Goal: Transaction & Acquisition: Purchase product/service

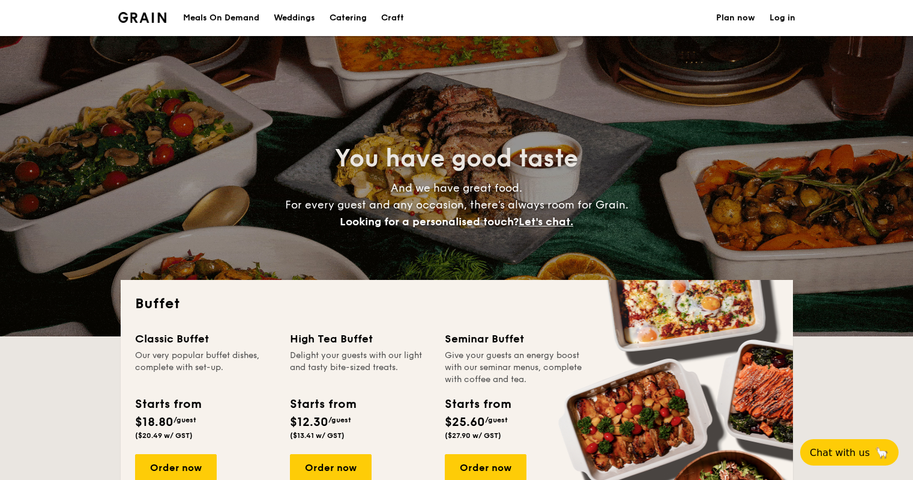
select select
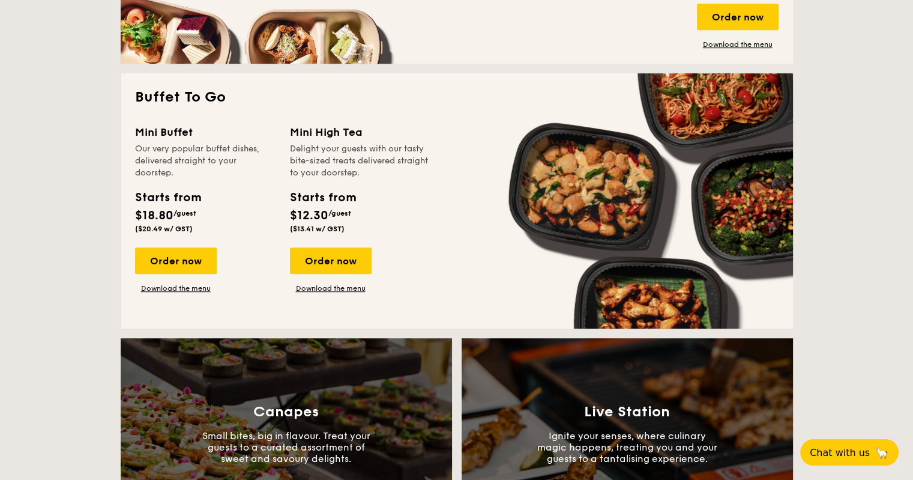
scroll to position [660, 0]
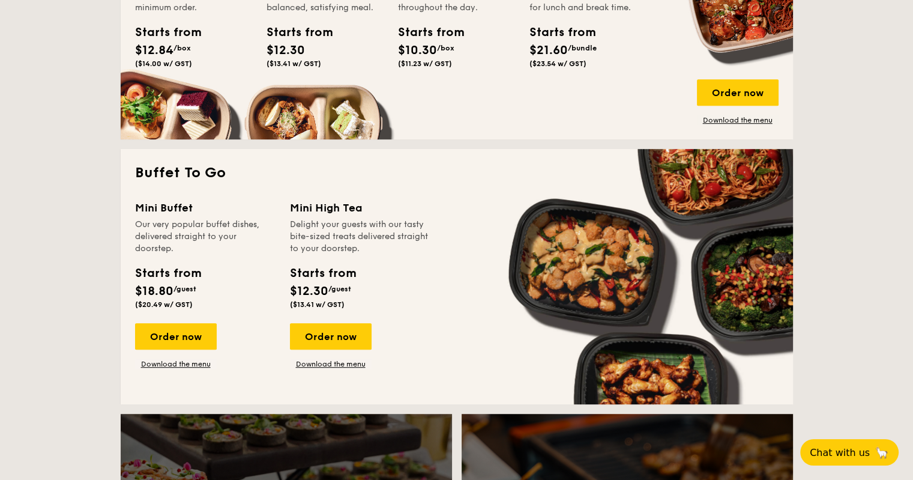
click at [170, 204] on div "Mini Buffet" at bounding box center [205, 207] width 140 height 17
click at [177, 340] on div "Order now" at bounding box center [176, 336] width 82 height 26
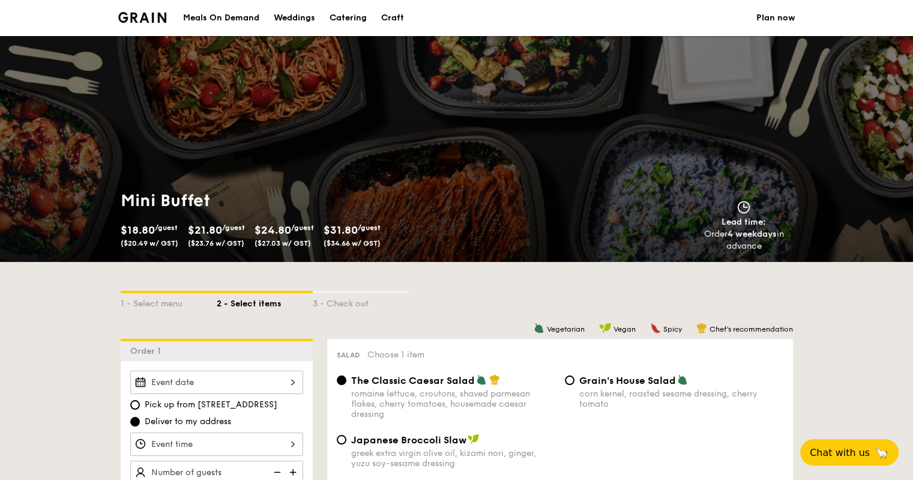
click at [213, 231] on span "$21.80" at bounding box center [205, 229] width 34 height 13
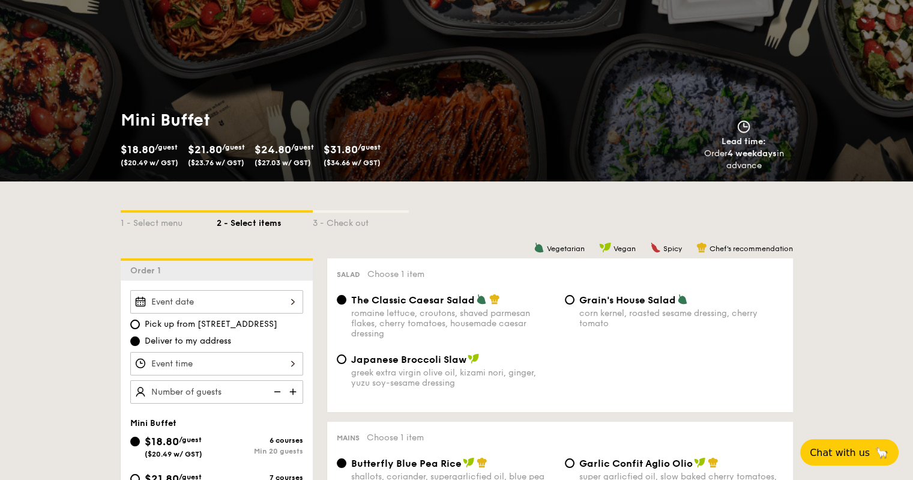
scroll to position [180, 0]
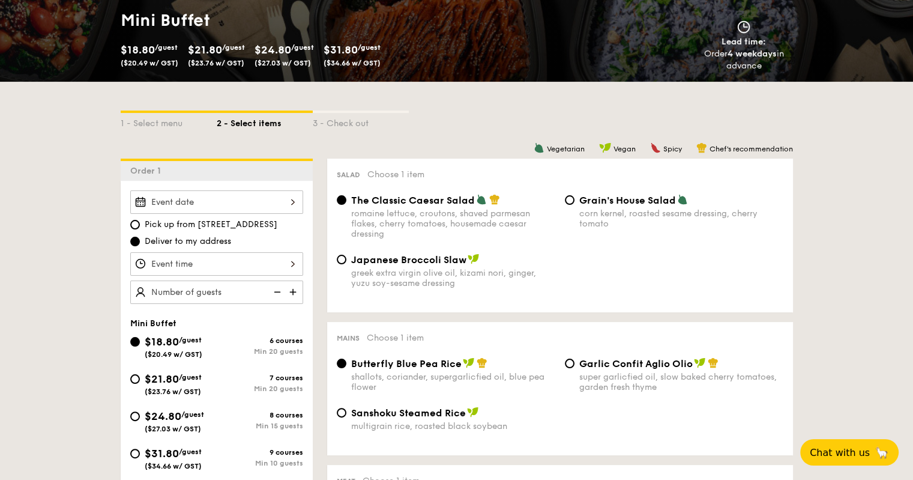
click at [246, 201] on div at bounding box center [216, 201] width 173 height 23
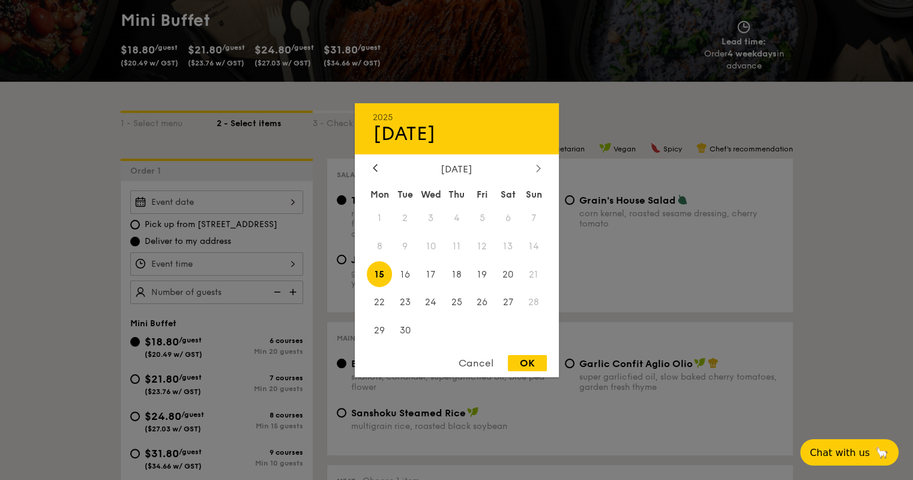
click at [538, 165] on icon at bounding box center [538, 168] width 4 height 7
click at [675, 267] on div at bounding box center [456, 240] width 913 height 480
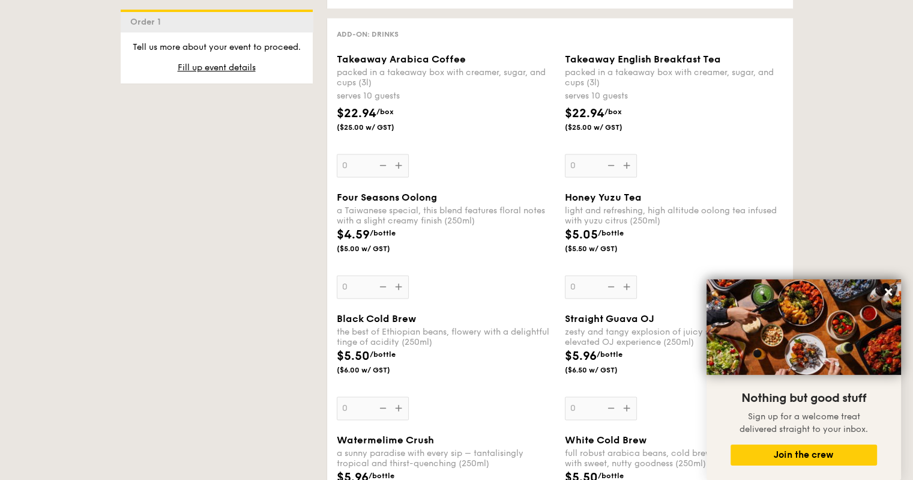
scroll to position [2588, 0]
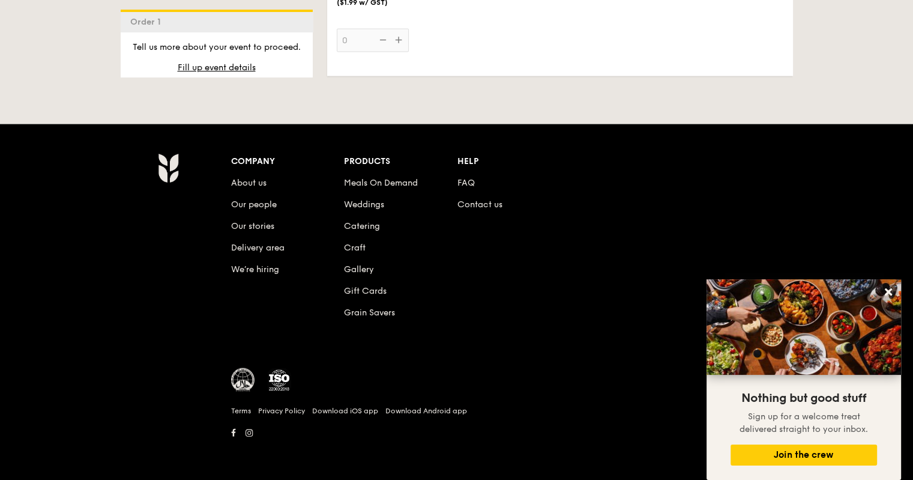
click at [468, 177] on li "FAQ" at bounding box center [514, 181] width 113 height 22
click at [467, 180] on link "FAQ" at bounding box center [466, 183] width 17 height 10
